Goal: Task Accomplishment & Management: Use online tool/utility

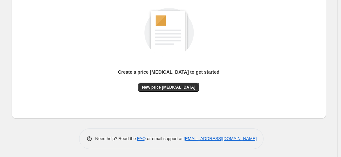
scroll to position [91, 0]
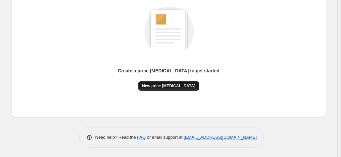
click at [186, 86] on span "New price [MEDICAL_DATA]" at bounding box center [168, 85] width 53 height 5
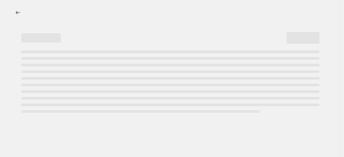
select select "percentage"
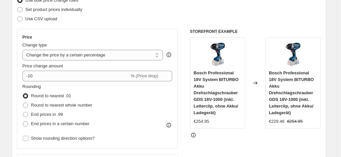
scroll to position [99, 0]
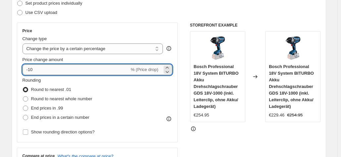
click at [62, 70] on input "-10" at bounding box center [76, 69] width 107 height 11
type input "-1"
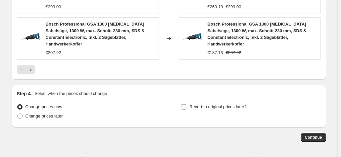
scroll to position [554, 0]
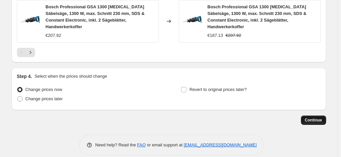
type input "-30"
click at [315, 117] on span "Continue" at bounding box center [313, 119] width 17 height 5
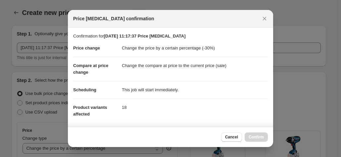
scroll to position [0, 0]
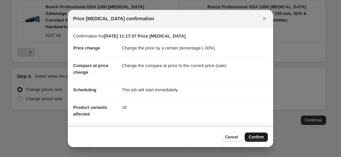
click at [259, 137] on span "Confirm" at bounding box center [256, 136] width 15 height 5
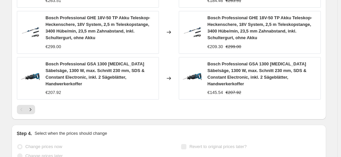
scroll to position [571, 0]
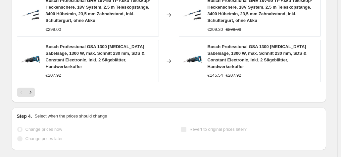
select select "percentage"
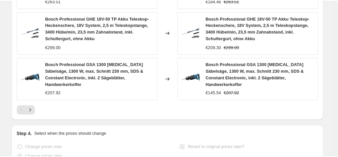
scroll to position [0, 0]
